Goal: Task Accomplishment & Management: Manage account settings

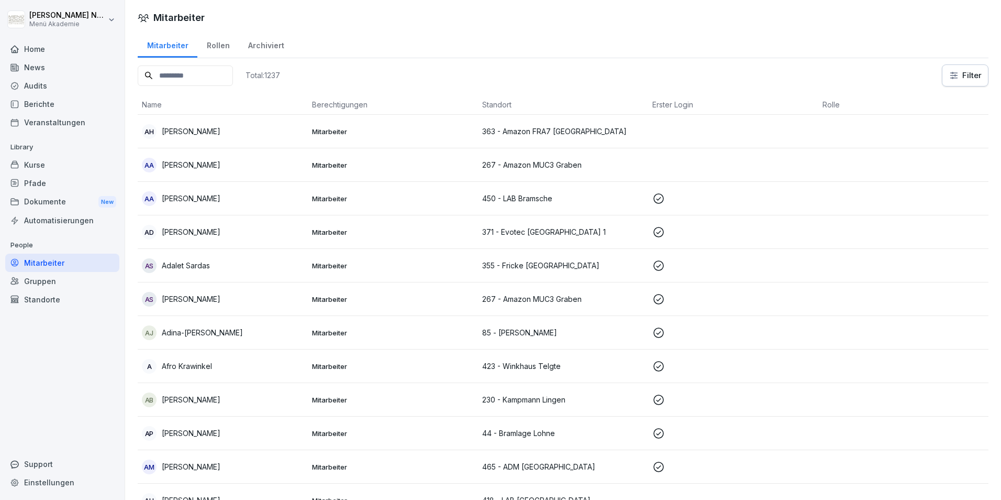
drag, startPoint x: 0, startPoint y: 0, endPoint x: 54, endPoint y: 164, distance: 172.7
click at [54, 164] on div "Kurse" at bounding box center [62, 165] width 114 height 18
click at [54, 182] on div "Pfade" at bounding box center [62, 183] width 114 height 18
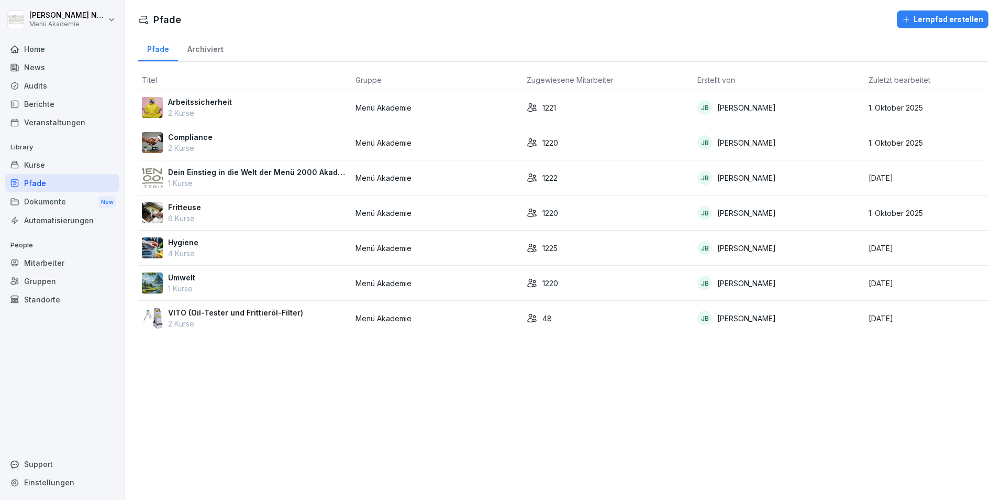
click at [215, 138] on div "Compliance 2 Kurse" at bounding box center [244, 142] width 205 height 22
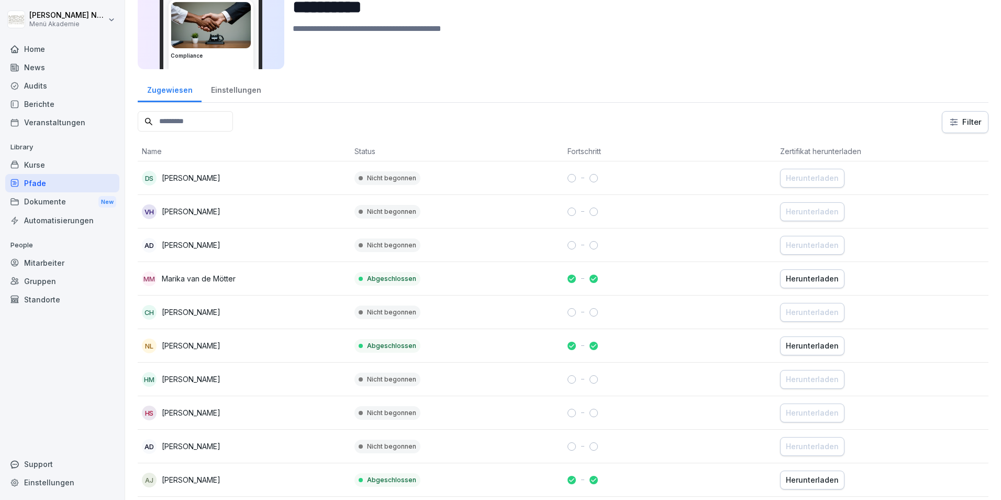
scroll to position [52, 0]
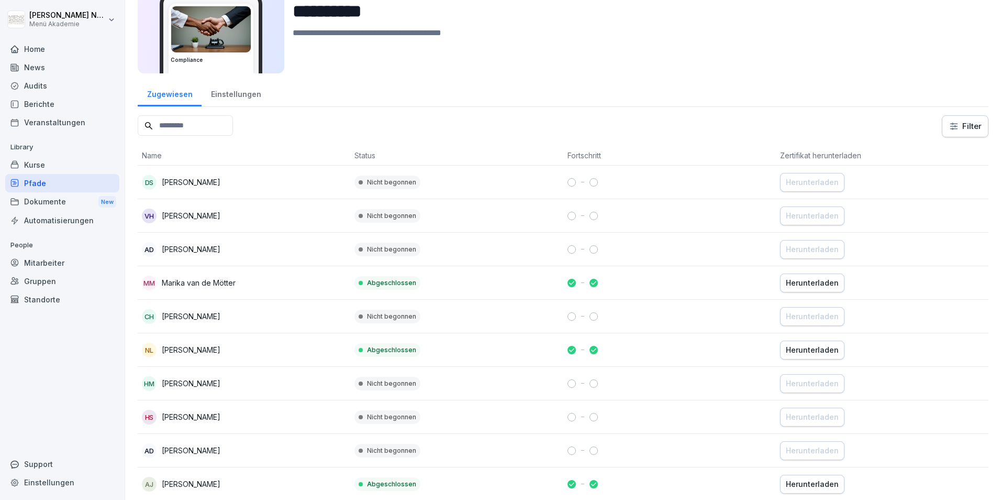
click at [55, 201] on div "Dokumente New" at bounding box center [62, 201] width 114 height 19
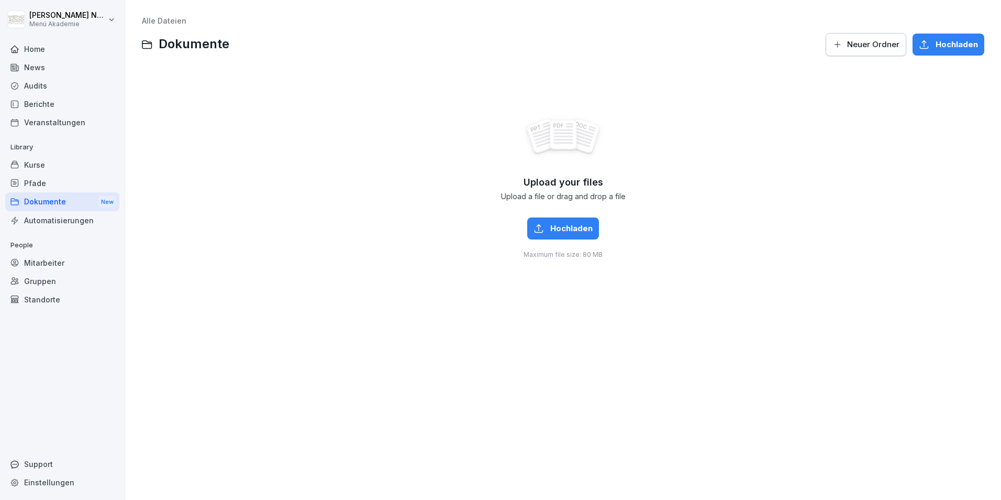
click at [37, 163] on div "Kurse" at bounding box center [62, 165] width 114 height 18
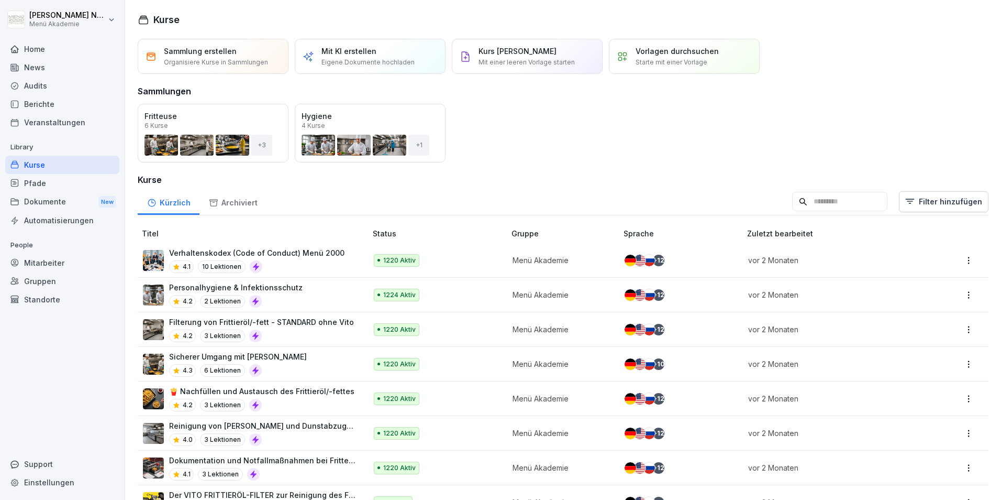
click at [46, 189] on div "Pfade" at bounding box center [62, 183] width 114 height 18
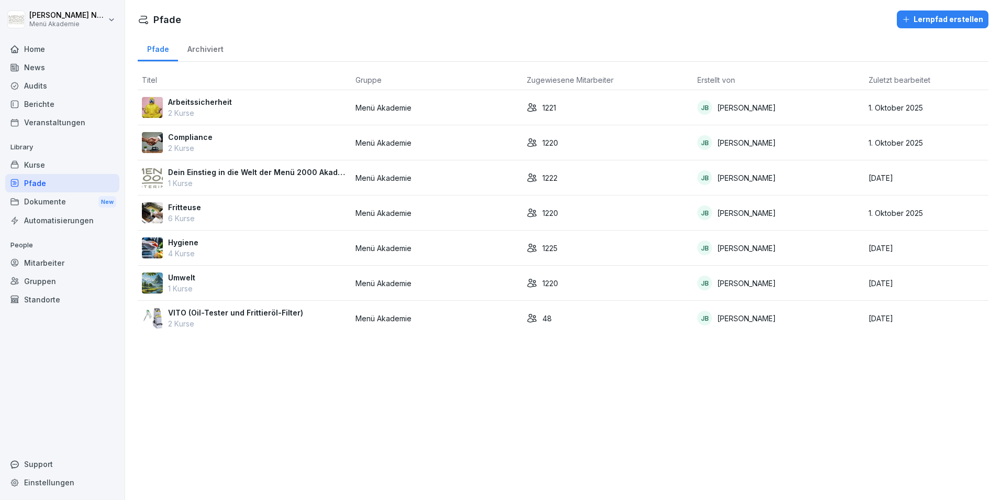
click at [249, 175] on p "Dein Einstieg in die Welt der Menü 2000 Akademie" at bounding box center [257, 172] width 179 height 11
drag, startPoint x: 196, startPoint y: 137, endPoint x: 41, endPoint y: 166, distance: 158.3
click at [41, 166] on div "Kurse" at bounding box center [62, 165] width 114 height 18
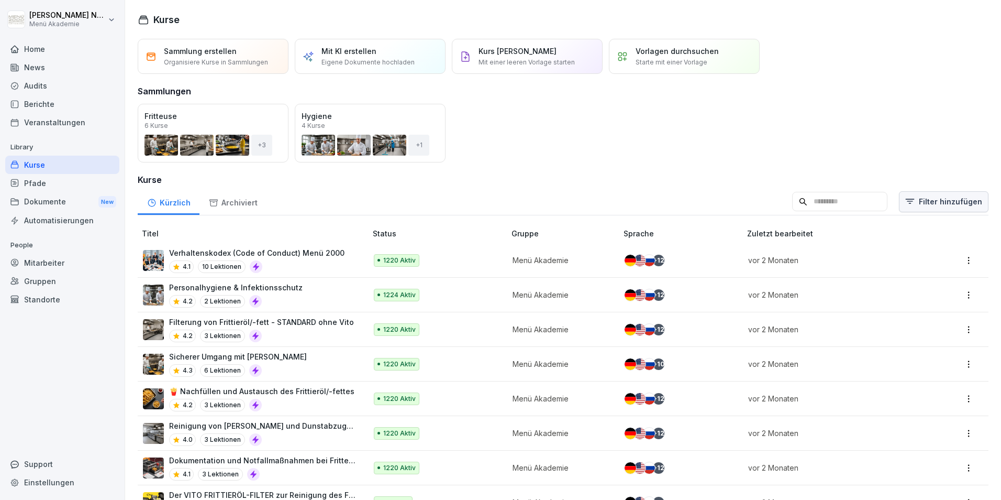
click at [926, 205] on html "Julia Nee Menü Akademie Home News Audits Berichte Veranstaltungen Library Kurse…" at bounding box center [500, 250] width 1001 height 500
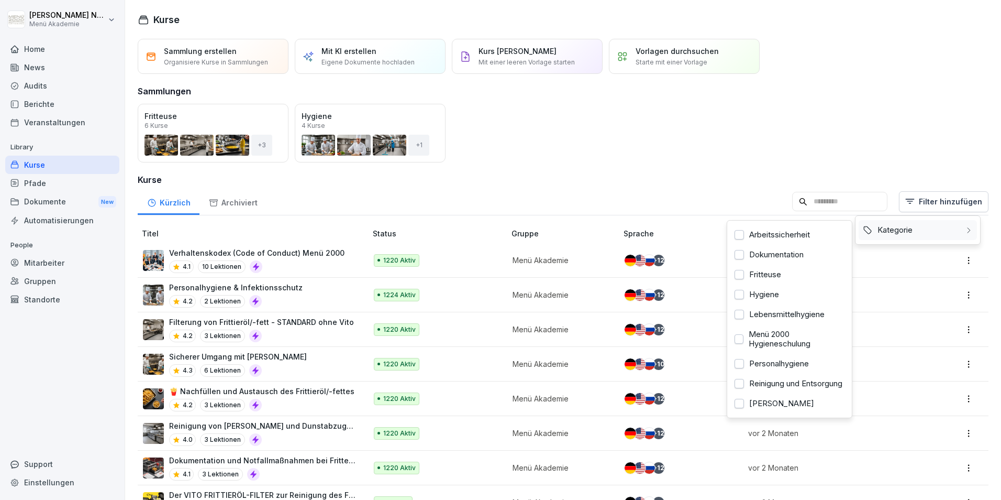
click at [916, 228] on div "Kategorie" at bounding box center [918, 230] width 118 height 20
click at [745, 237] on div "Arbeitssicherheit" at bounding box center [789, 235] width 118 height 20
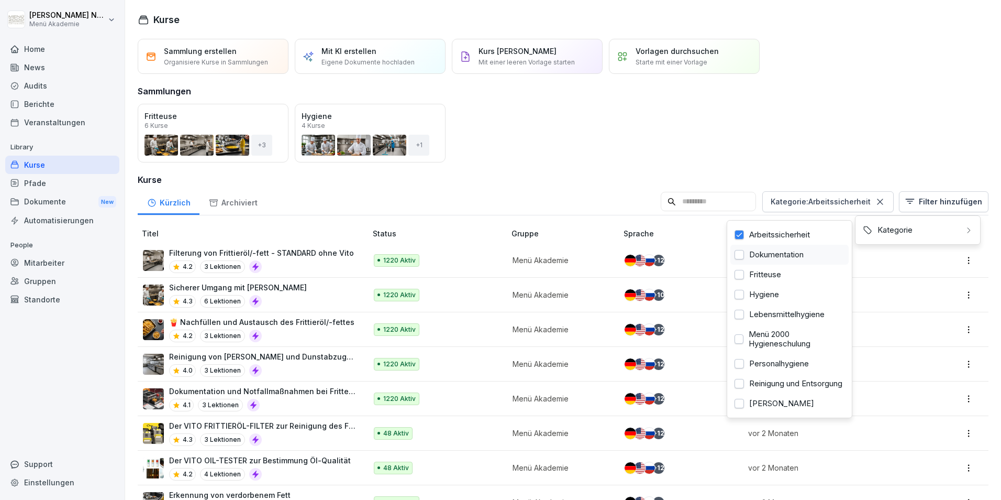
click at [738, 254] on div at bounding box center [739, 254] width 9 height 9
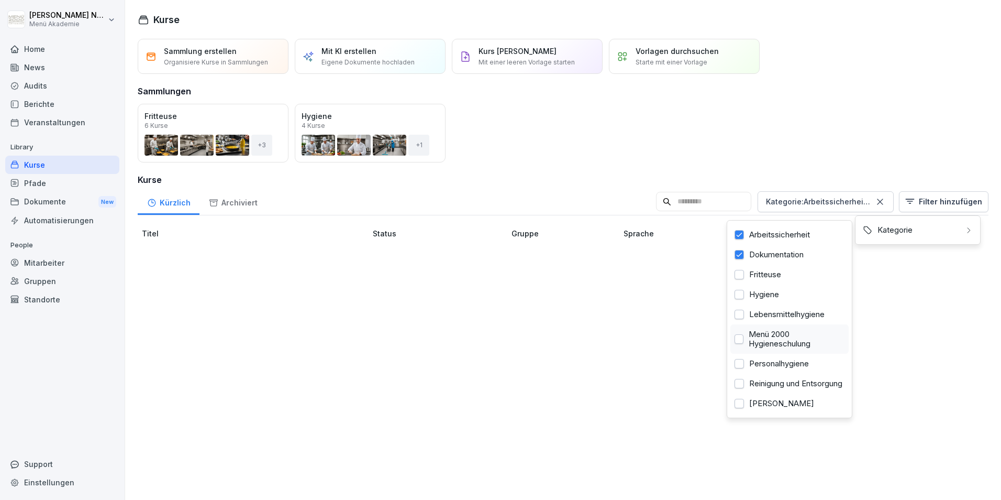
click at [740, 337] on div at bounding box center [739, 338] width 9 height 9
click at [741, 339] on icon at bounding box center [739, 339] width 8 height 8
click at [744, 258] on div at bounding box center [739, 254] width 9 height 9
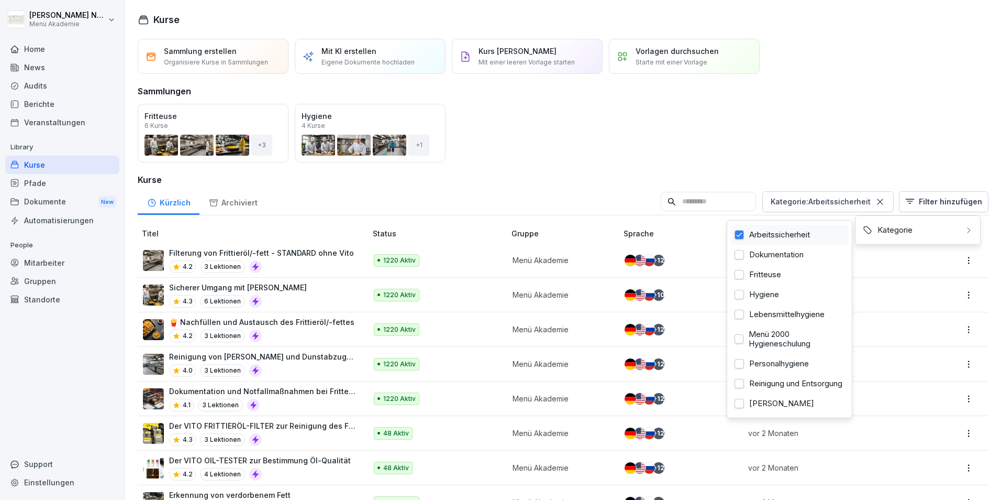
click at [741, 236] on icon at bounding box center [739, 234] width 8 height 8
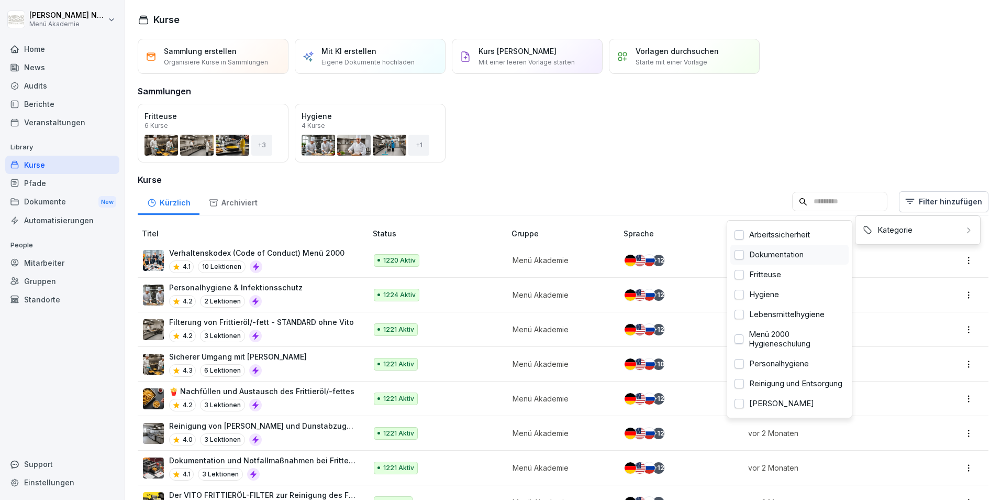
click at [741, 252] on div at bounding box center [739, 254] width 9 height 9
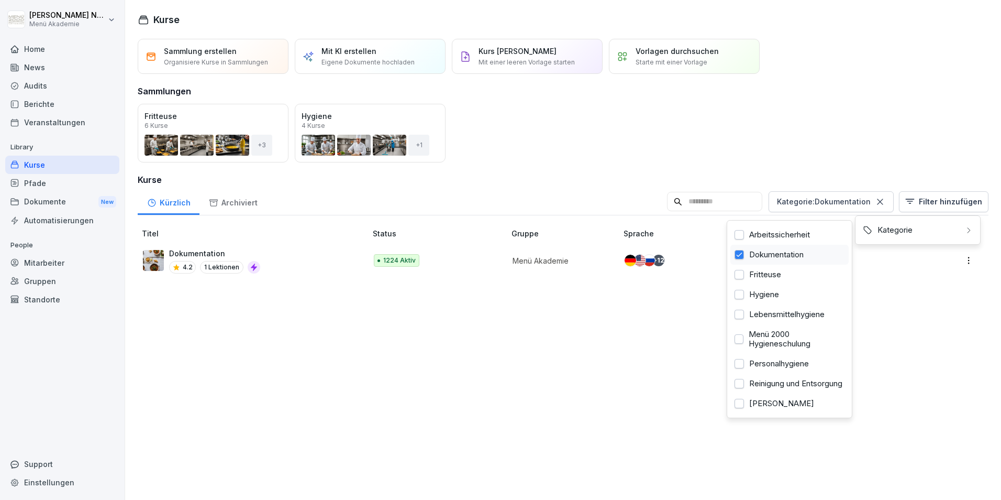
click at [741, 252] on icon at bounding box center [739, 254] width 8 height 8
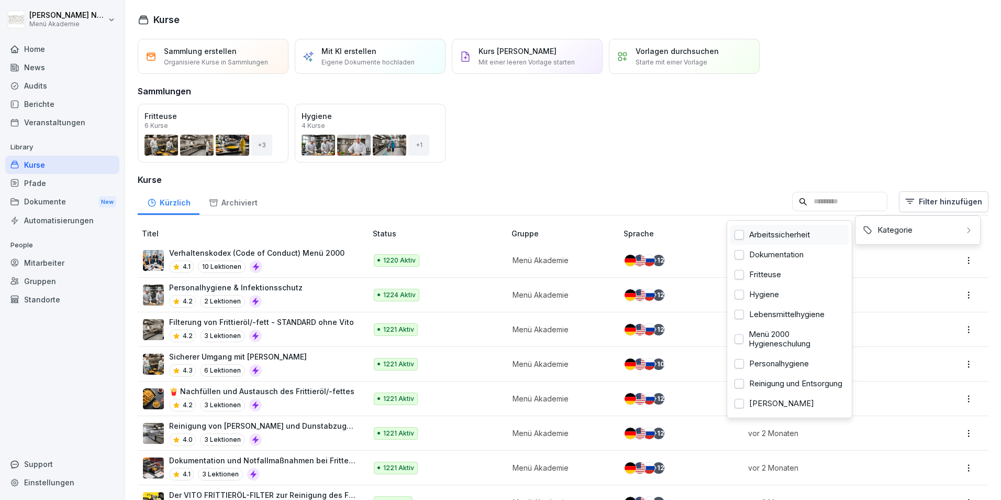
click at [746, 241] on div "Arbeitssicherheit" at bounding box center [789, 235] width 118 height 20
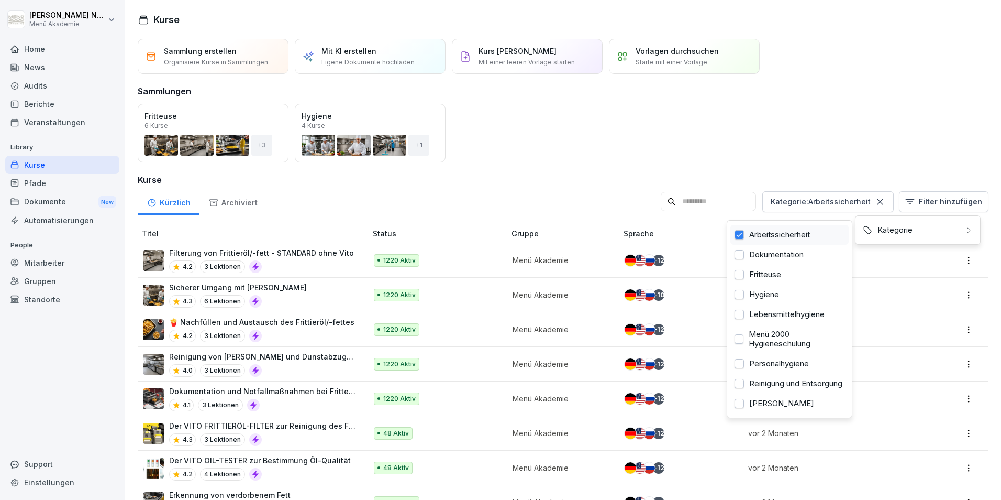
click at [740, 235] on icon at bounding box center [739, 234] width 8 height 8
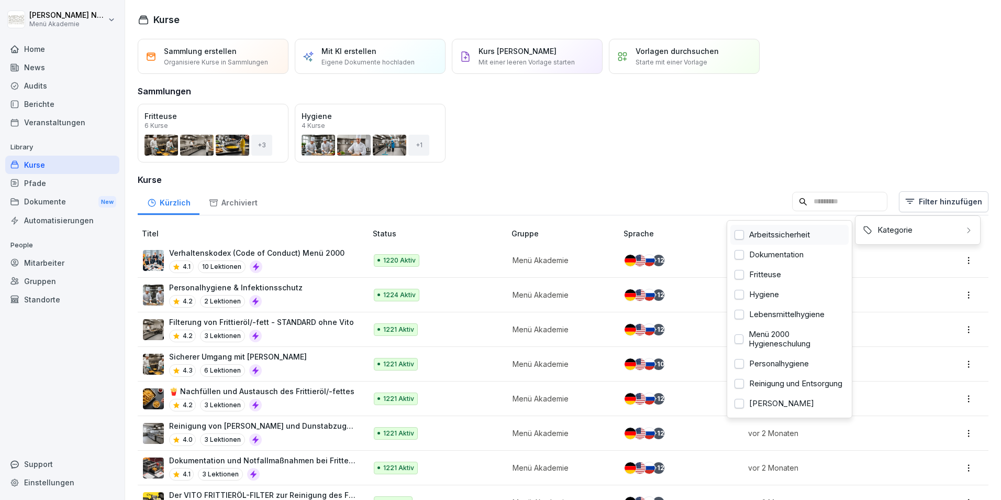
click at [742, 233] on div at bounding box center [739, 234] width 9 height 9
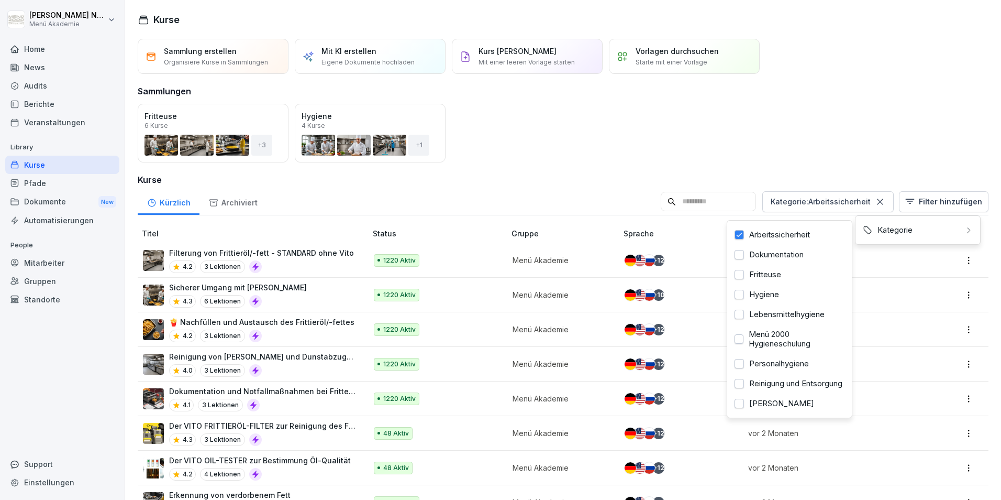
click at [129, 335] on html "Julia Nee Menü Akademie Home News Audits Berichte Veranstaltungen Library Kurse…" at bounding box center [500, 250] width 1001 height 500
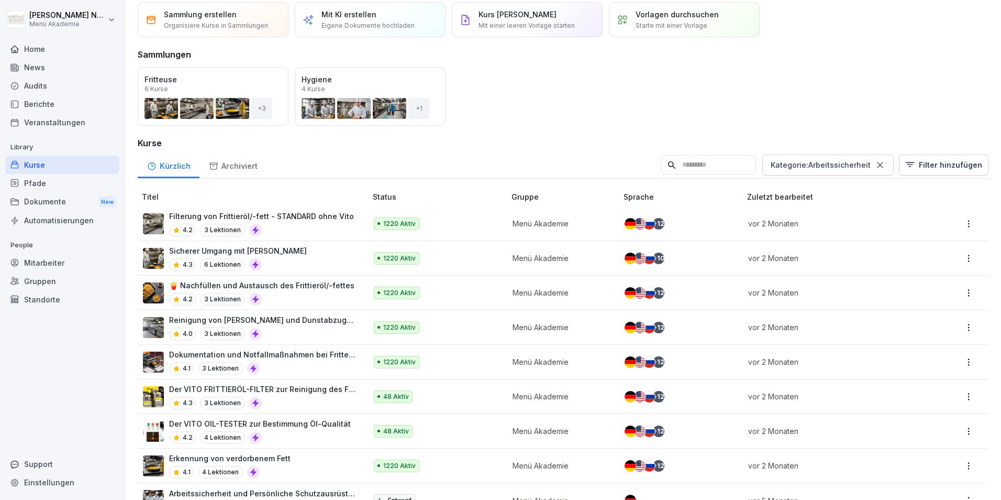
scroll to position [18, 0]
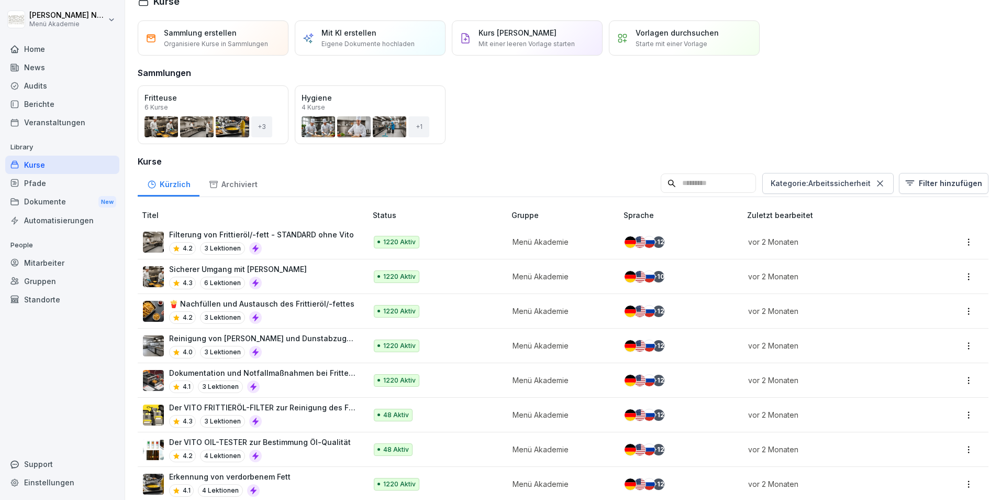
click at [875, 187] on icon at bounding box center [880, 183] width 10 height 10
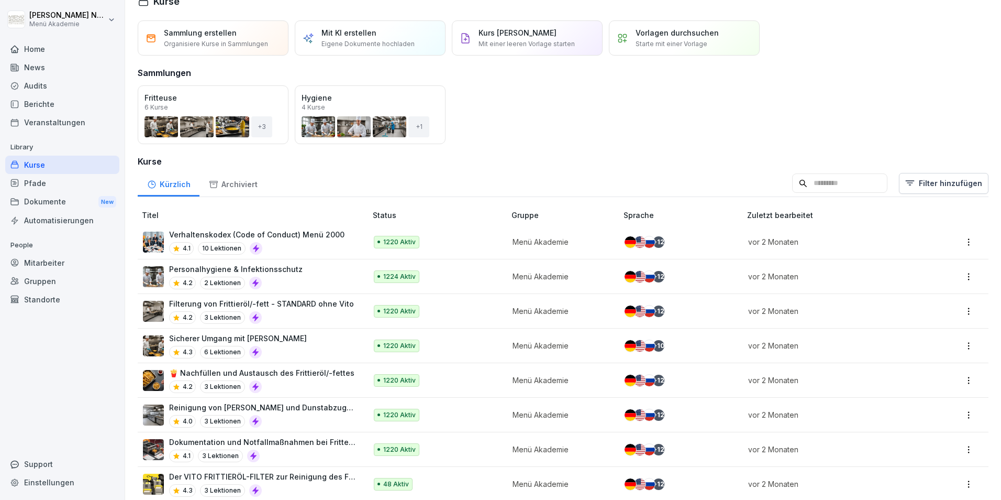
click at [203, 236] on p "Verhaltenskodex (Code of Conduct) Menü 2000" at bounding box center [256, 234] width 175 height 11
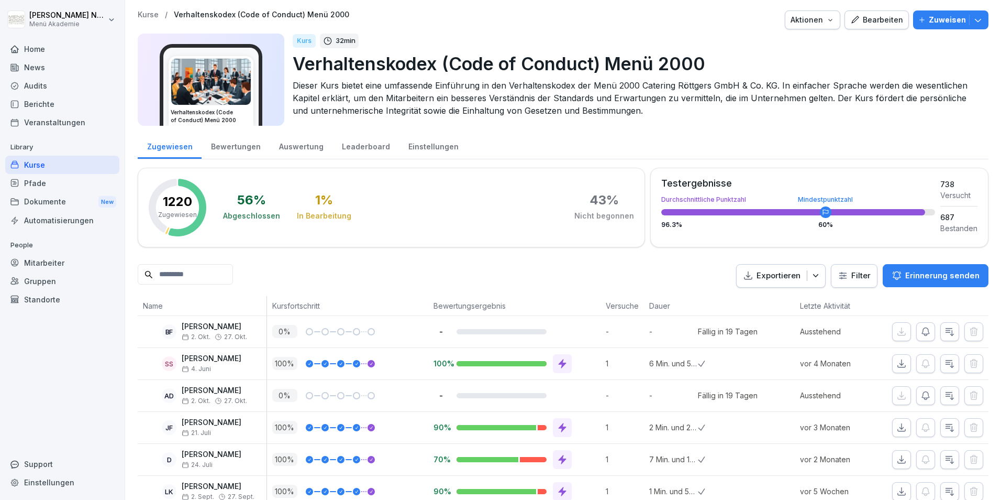
click at [352, 146] on div "Leaderboard" at bounding box center [366, 145] width 67 height 27
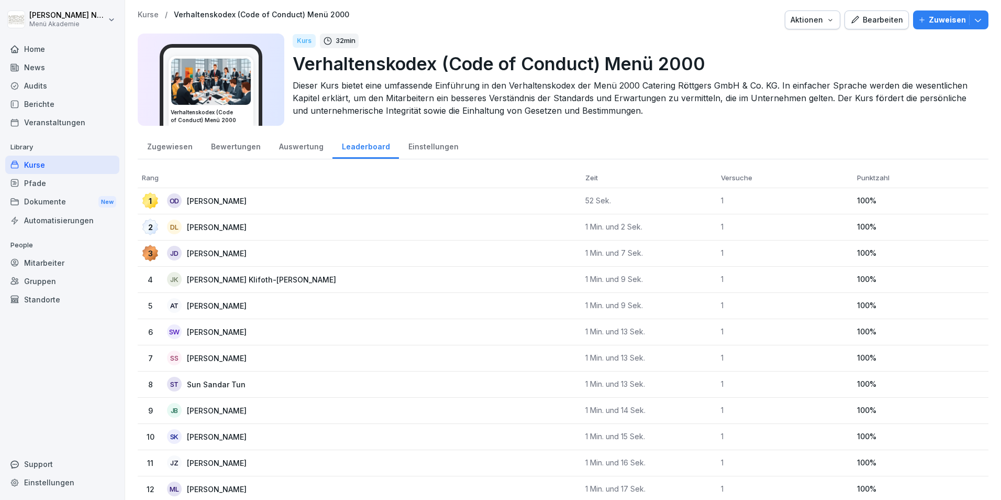
click at [289, 147] on div "Auswertung" at bounding box center [301, 145] width 63 height 27
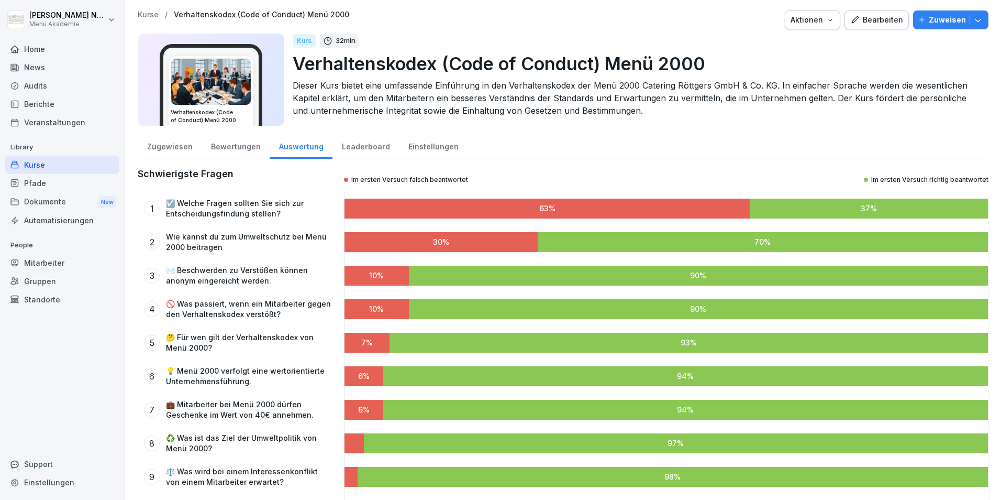
click at [243, 148] on div "Bewertungen" at bounding box center [236, 145] width 68 height 27
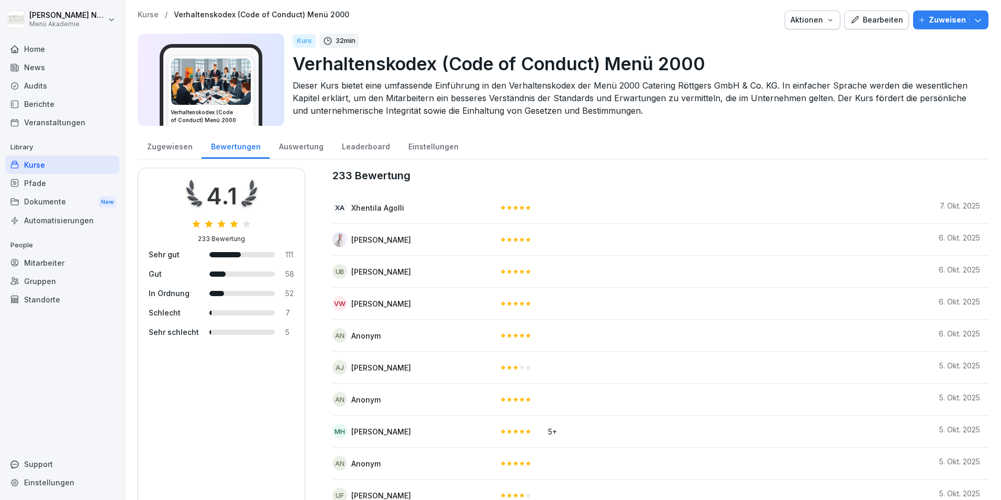
click at [306, 148] on div "Auswertung" at bounding box center [301, 145] width 63 height 27
